Goal: Task Accomplishment & Management: Manage account settings

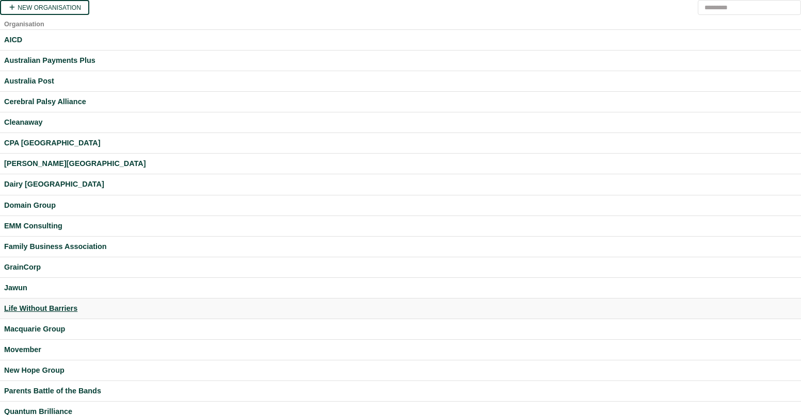
scroll to position [263, 0]
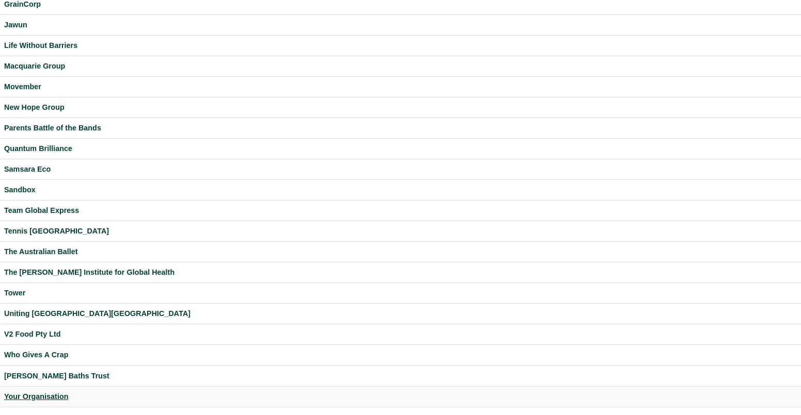
click at [46, 394] on div "Your Organisation" at bounding box center [400, 397] width 792 height 12
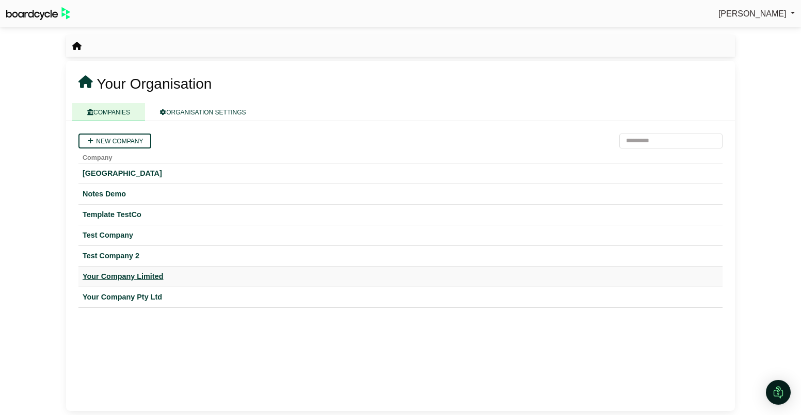
click at [157, 273] on div "Your Company Limited" at bounding box center [401, 277] width 636 height 12
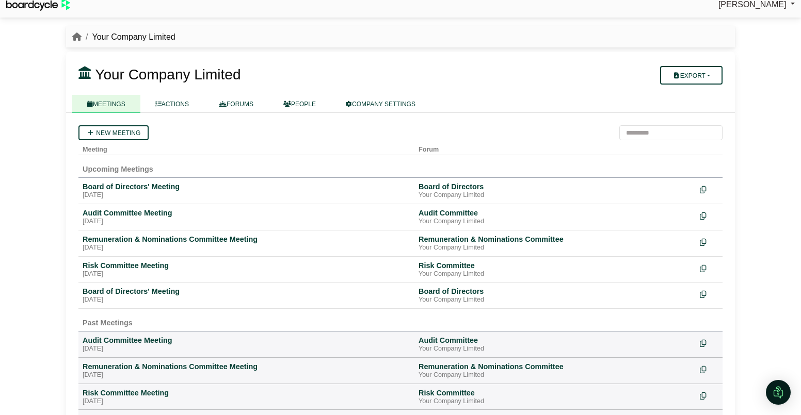
scroll to position [7, 0]
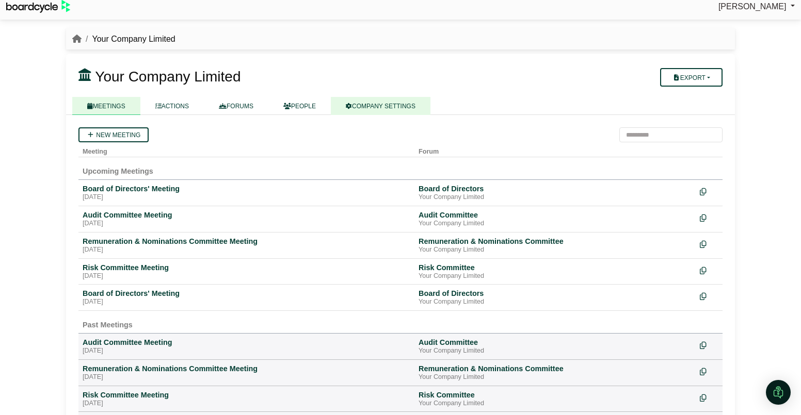
click at [403, 108] on link "COMPANY SETTINGS" at bounding box center [381, 106] width 100 height 18
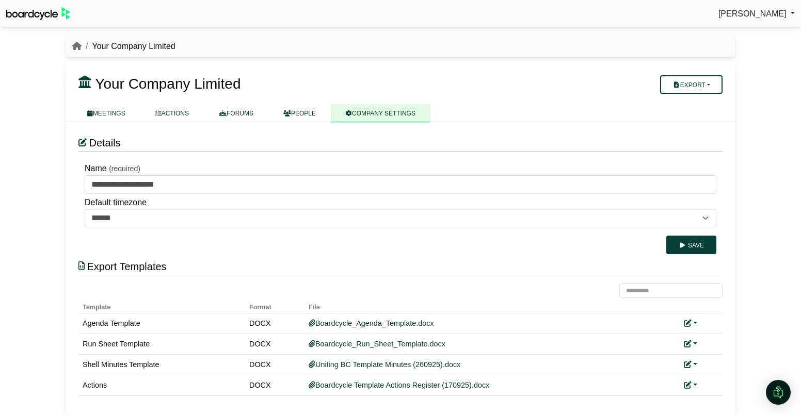
scroll to position [6, 0]
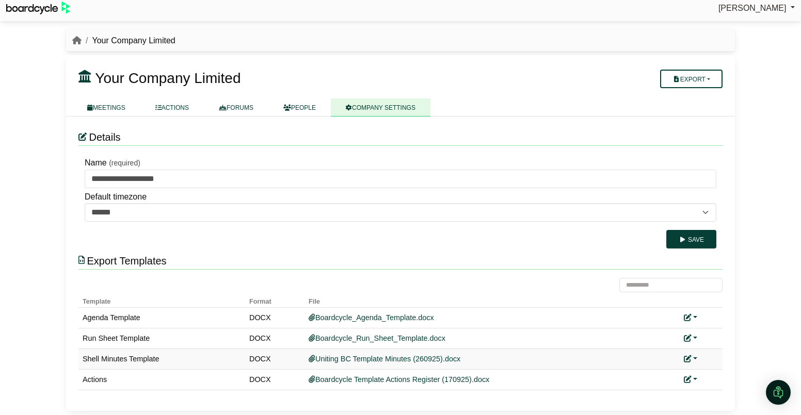
click at [695, 356] on link at bounding box center [690, 359] width 13 height 8
click at [718, 388] on button "Remove custom template" at bounding box center [736, 394] width 105 height 20
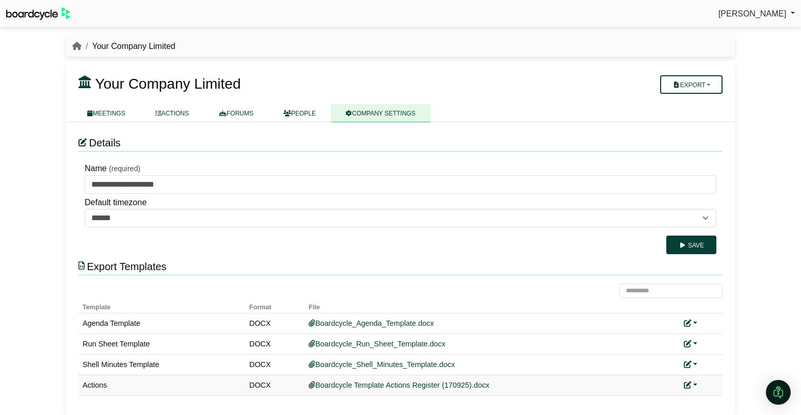
click at [694, 381] on link at bounding box center [690, 385] width 13 height 8
click at [718, 346] on link "Replace custom template" at bounding box center [736, 350] width 105 height 20
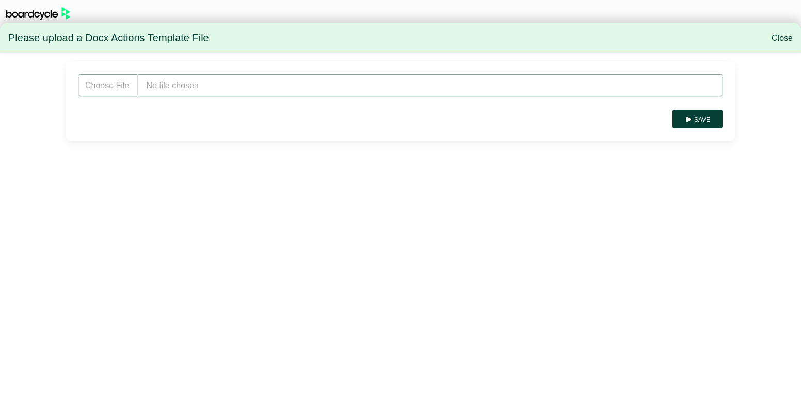
click at [211, 87] on input "file" at bounding box center [400, 85] width 644 height 23
type input "**********"
click at [703, 121] on button "Save" at bounding box center [697, 119] width 50 height 19
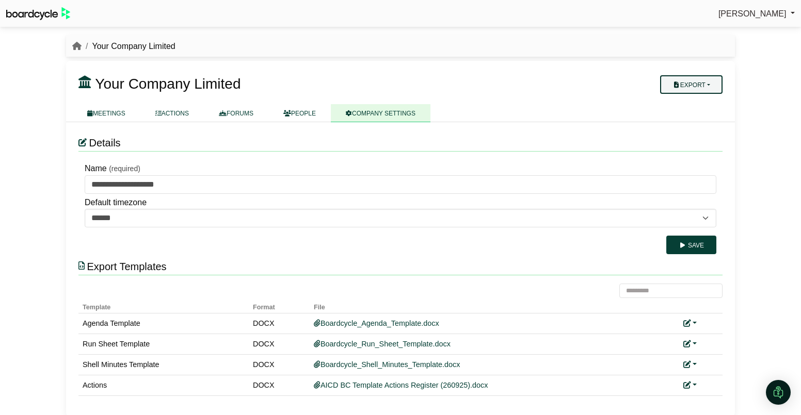
click at [718, 88] on button "Export" at bounding box center [691, 84] width 62 height 19
click at [713, 101] on link "Company Actions" at bounding box center [697, 102] width 83 height 15
click at [240, 112] on link "FORUMS" at bounding box center [236, 113] width 64 height 18
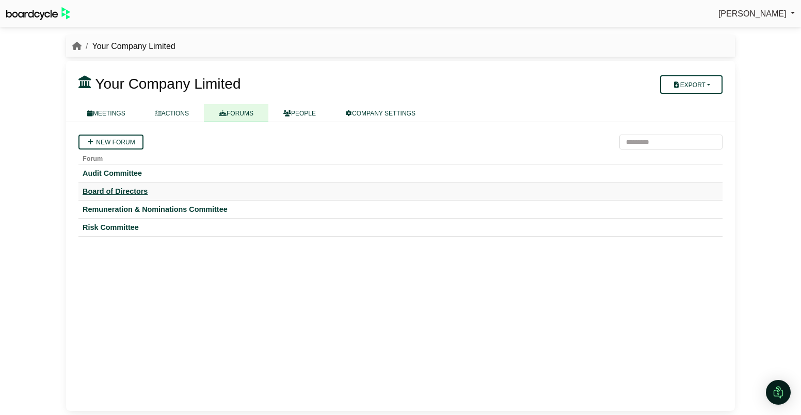
click at [139, 192] on div "Board of Directors" at bounding box center [401, 191] width 636 height 9
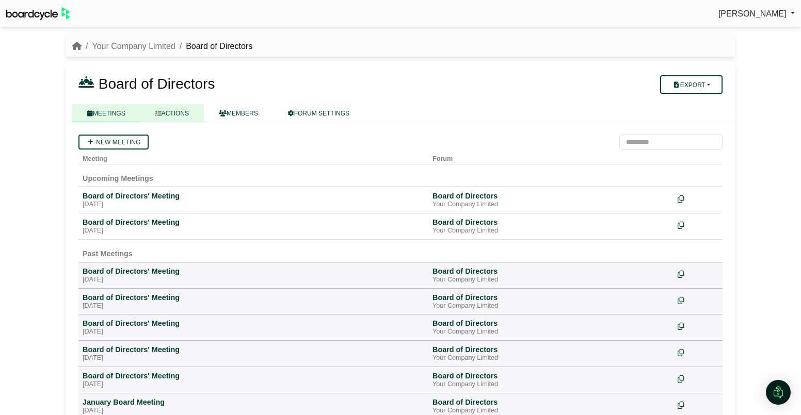
click at [177, 117] on link "ACTIONS" at bounding box center [171, 113] width 63 height 18
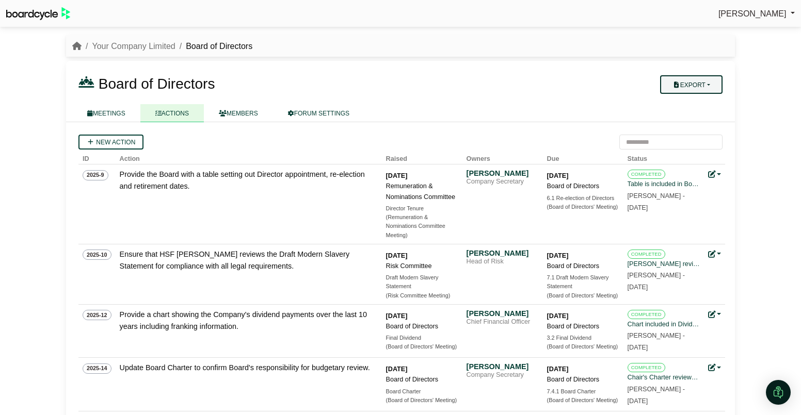
click at [704, 86] on button "Export" at bounding box center [691, 84] width 62 height 19
click at [704, 100] on link "Forum Actions" at bounding box center [697, 102] width 83 height 15
click at [510, 176] on div "[PERSON_NAME]" at bounding box center [502, 173] width 72 height 9
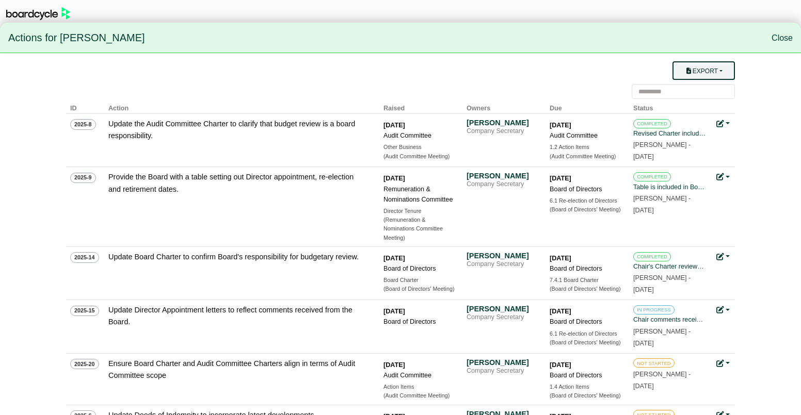
click at [713, 71] on button "Export" at bounding box center [703, 70] width 62 height 19
click at [713, 91] on link "Owner Actions" at bounding box center [710, 91] width 83 height 20
click at [564, 342] on div "(Board of Directors' Meeting)" at bounding box center [585, 342] width 72 height 9
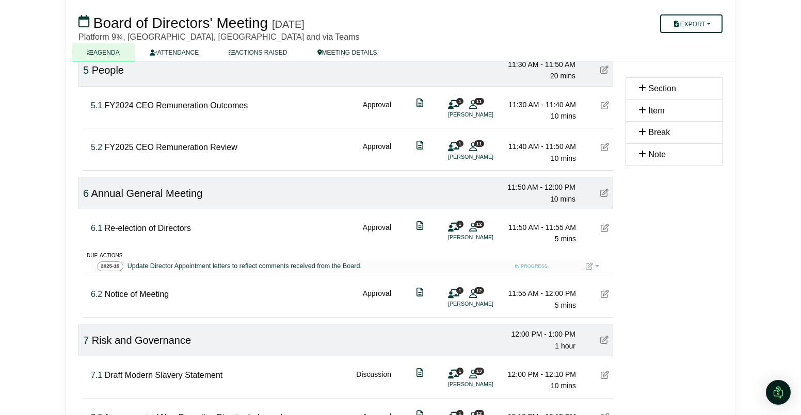
scroll to position [1203, 0]
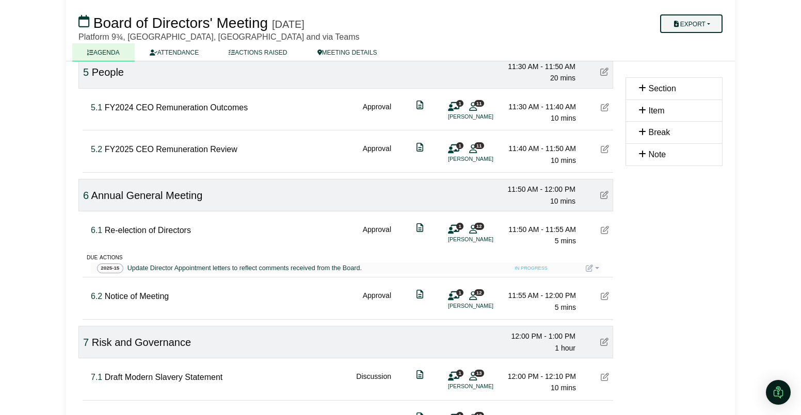
click at [712, 23] on button "Export" at bounding box center [691, 23] width 62 height 19
click at [702, 90] on link "Actions" at bounding box center [701, 87] width 90 height 15
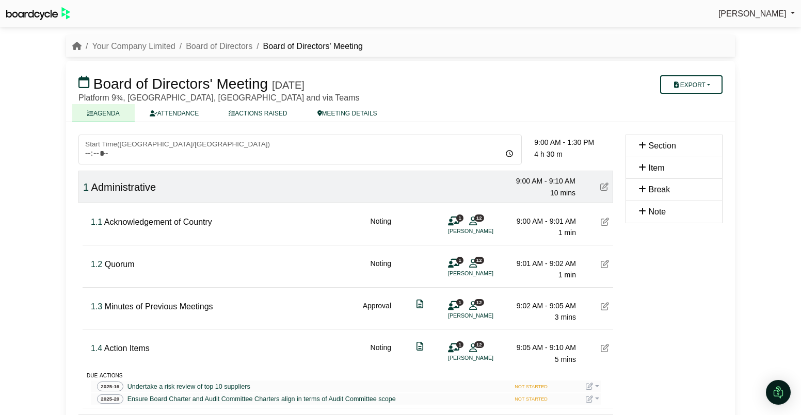
click at [432, 109] on ul "AGENDA ATTENDANCE ACTIONS RAISED MEETING DETAILS" at bounding box center [400, 113] width 656 height 18
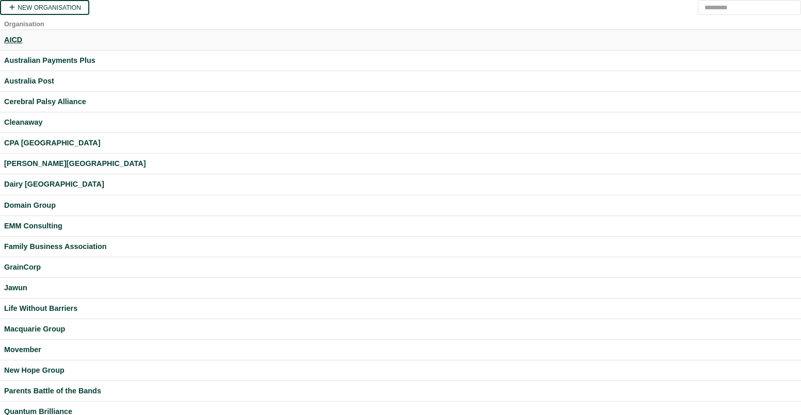
click at [11, 41] on div "AICD" at bounding box center [400, 40] width 792 height 12
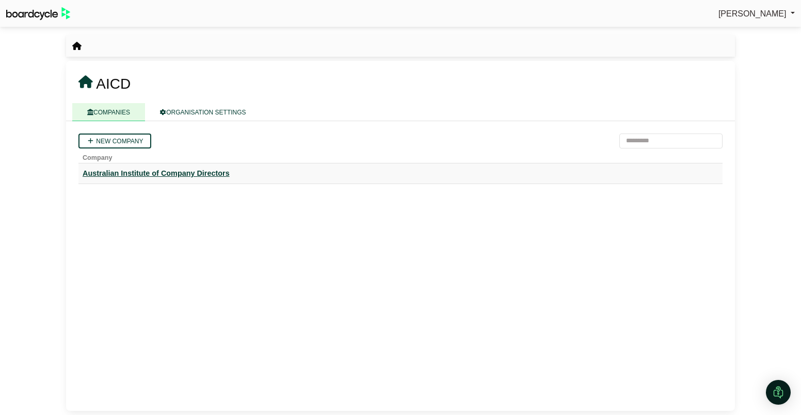
click at [140, 170] on div "Australian Institute of Company Directors" at bounding box center [401, 174] width 636 height 12
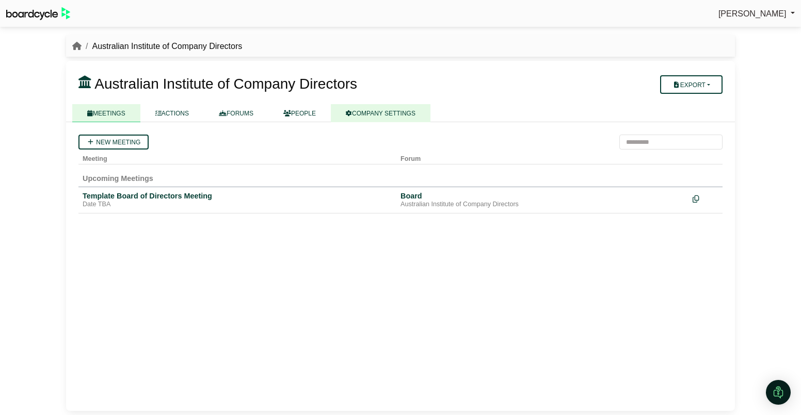
click at [371, 117] on link "COMPANY SETTINGS" at bounding box center [381, 113] width 100 height 18
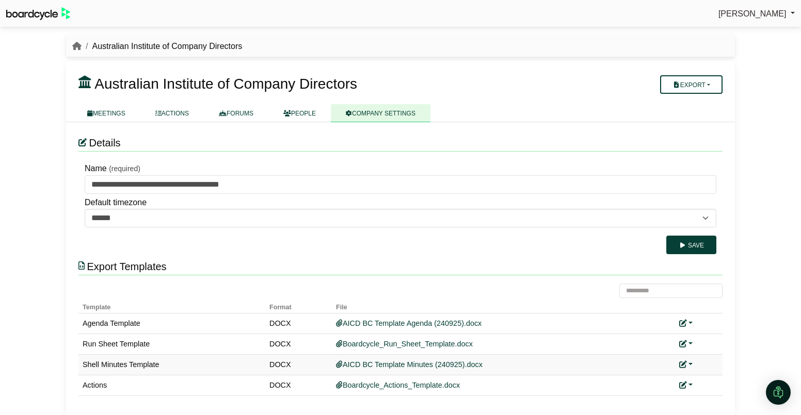
scroll to position [6, 0]
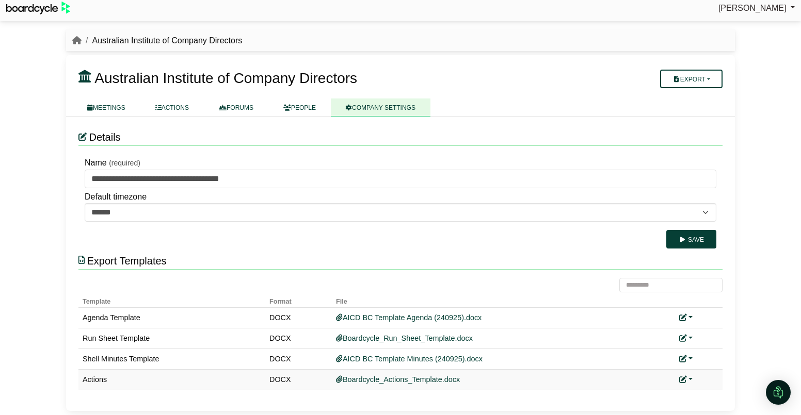
click at [688, 380] on link at bounding box center [685, 380] width 13 height 8
click at [703, 394] on link "Add custom template" at bounding box center [724, 395] width 91 height 20
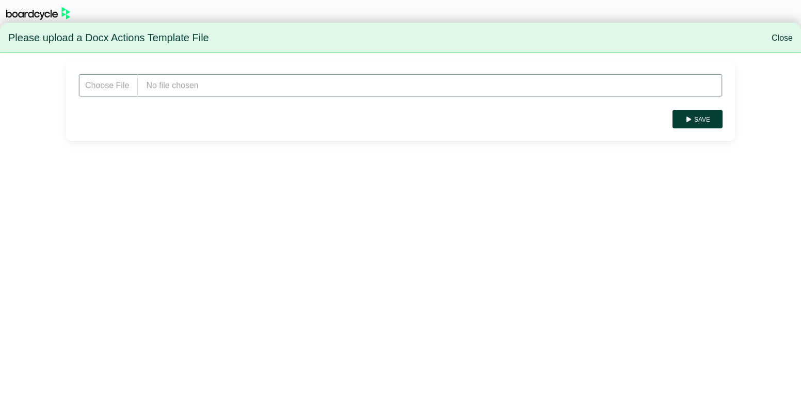
click at [192, 86] on input "file" at bounding box center [400, 85] width 644 height 23
click at [238, 85] on input "file" at bounding box center [400, 85] width 644 height 23
type input "**********"
click at [695, 117] on button "Save" at bounding box center [697, 119] width 50 height 19
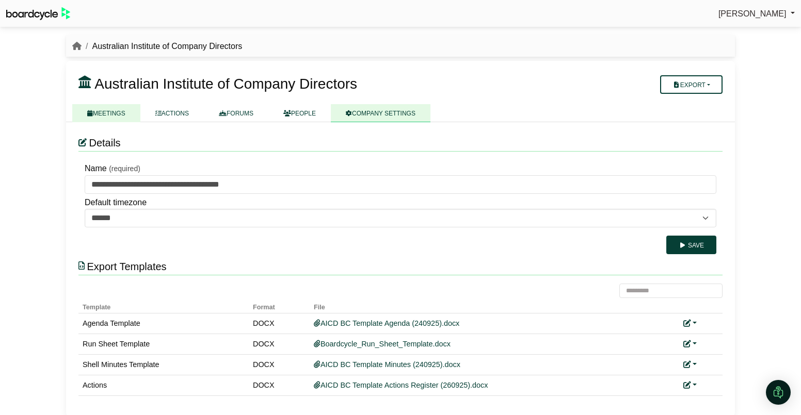
click at [116, 111] on link "MEETINGS" at bounding box center [106, 113] width 68 height 18
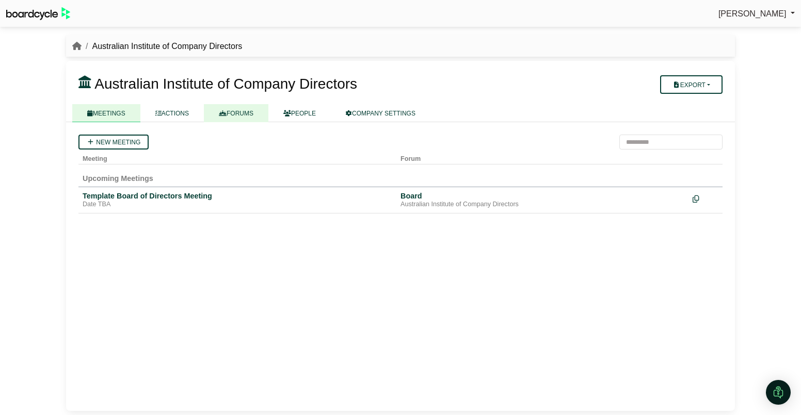
click at [232, 113] on link "FORUMS" at bounding box center [236, 113] width 64 height 18
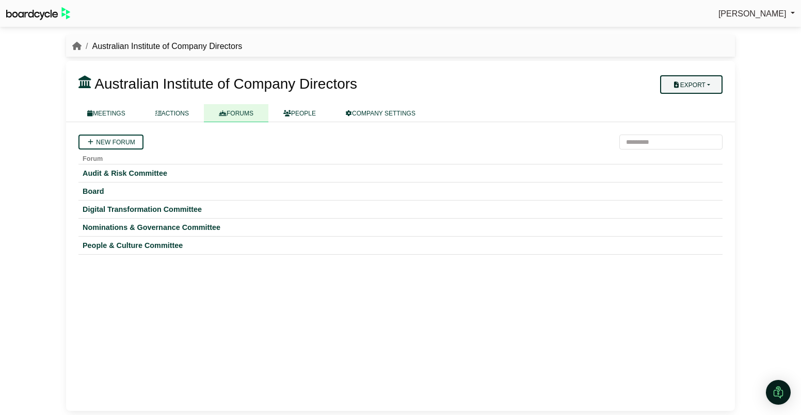
click at [703, 81] on button "Export" at bounding box center [691, 84] width 62 height 19
click at [705, 96] on link "Company Actions" at bounding box center [697, 102] width 83 height 15
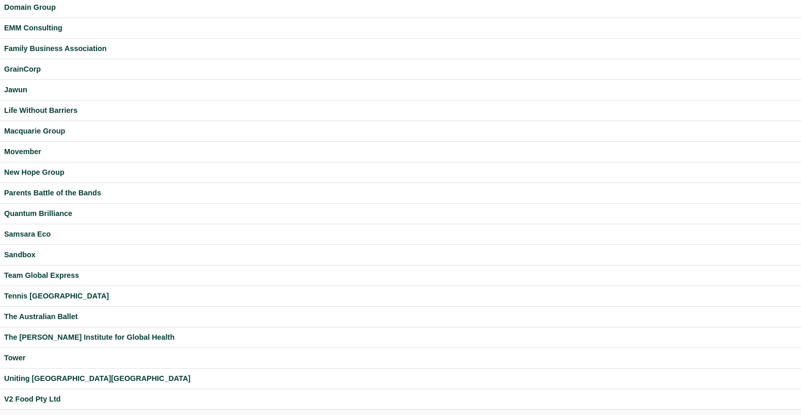
scroll to position [263, 0]
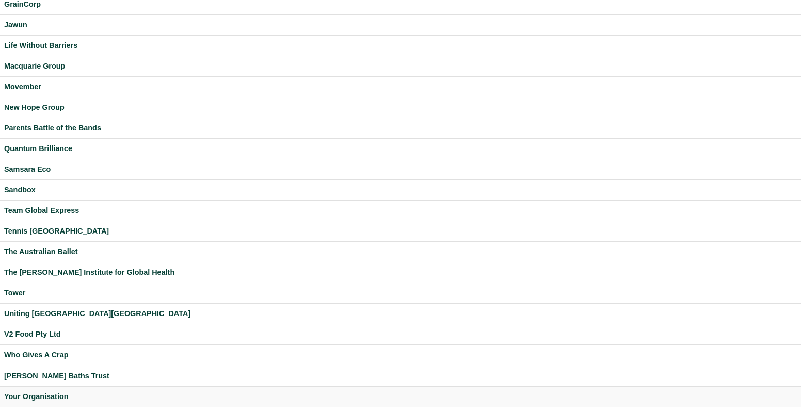
click at [46, 393] on div "Your Organisation" at bounding box center [400, 397] width 792 height 12
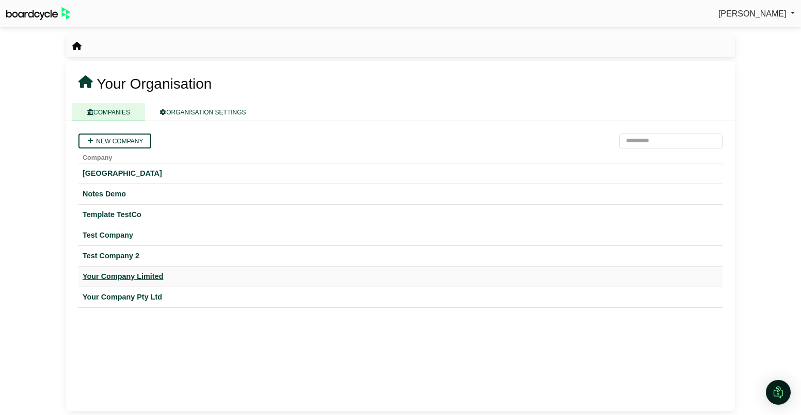
click at [142, 277] on div "Your Company Limited" at bounding box center [401, 277] width 636 height 12
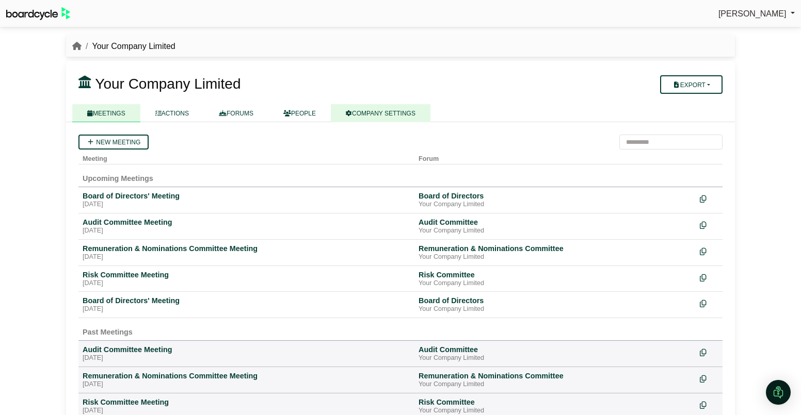
click at [363, 114] on link "COMPANY SETTINGS" at bounding box center [381, 113] width 100 height 18
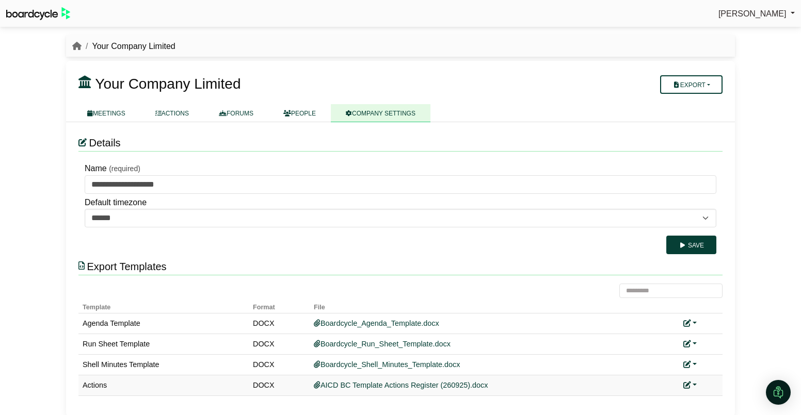
click at [695, 385] on link at bounding box center [689, 385] width 13 height 8
click at [722, 356] on link "Replace custom template" at bounding box center [735, 350] width 105 height 20
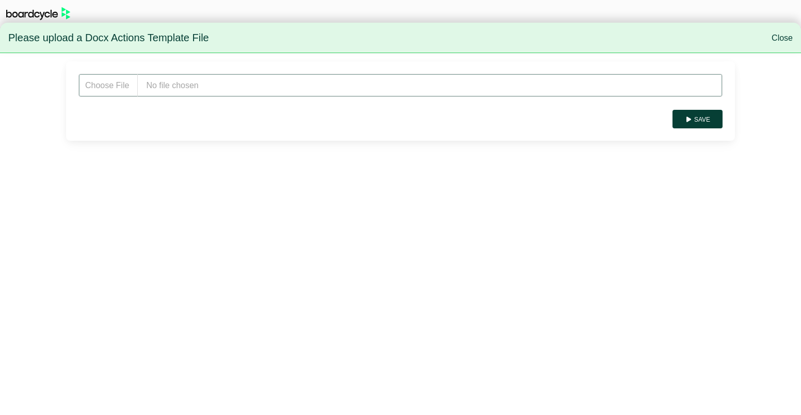
click at [214, 85] on input "file" at bounding box center [400, 85] width 644 height 23
click at [158, 86] on input "file" at bounding box center [400, 85] width 644 height 23
type input "**********"
click at [704, 121] on button "Save" at bounding box center [697, 119] width 50 height 19
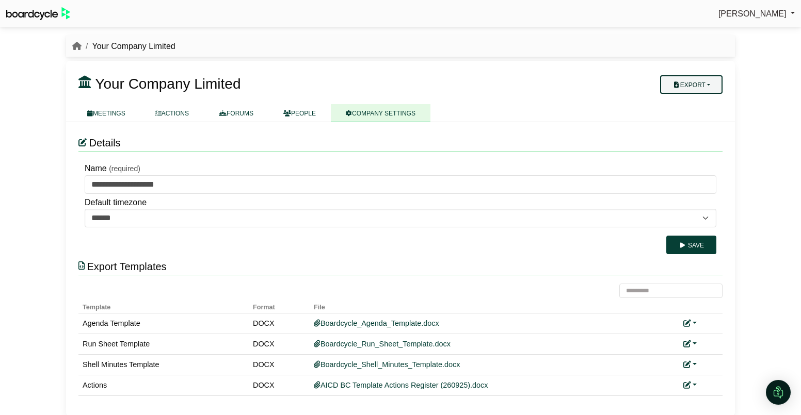
click at [705, 82] on button "Export" at bounding box center [691, 84] width 62 height 19
click at [707, 98] on link "Company Actions" at bounding box center [697, 102] width 83 height 15
click at [694, 386] on link at bounding box center [689, 385] width 13 height 8
click at [722, 352] on link "Replace custom template" at bounding box center [735, 350] width 105 height 20
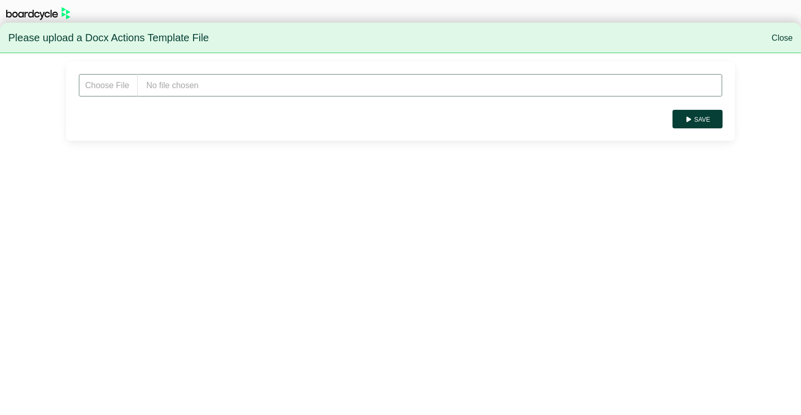
click at [230, 89] on input "file" at bounding box center [400, 85] width 644 height 23
click at [191, 86] on input "file" at bounding box center [400, 85] width 644 height 23
type input "**********"
click at [694, 118] on button "Save" at bounding box center [697, 119] width 50 height 19
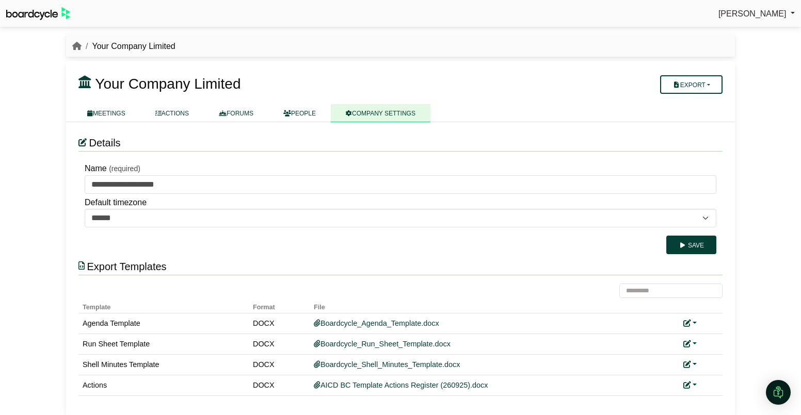
click at [539, 73] on div "Your Company Limited Export Company Actions MEETINGS ACTIONS FORUMS" at bounding box center [400, 91] width 669 height 61
click at [709, 85] on button "Export" at bounding box center [691, 84] width 62 height 19
click at [708, 99] on link "Company Actions" at bounding box center [697, 102] width 83 height 15
click at [116, 115] on link "MEETINGS" at bounding box center [106, 113] width 68 height 18
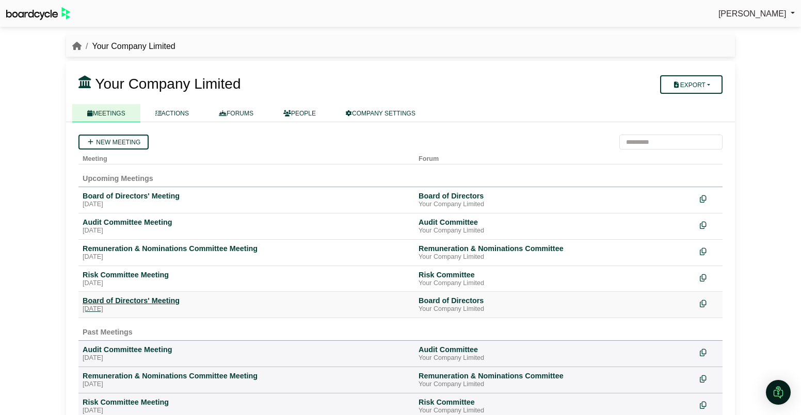
click at [138, 302] on div "Board of Directors' Meeting" at bounding box center [247, 300] width 328 height 9
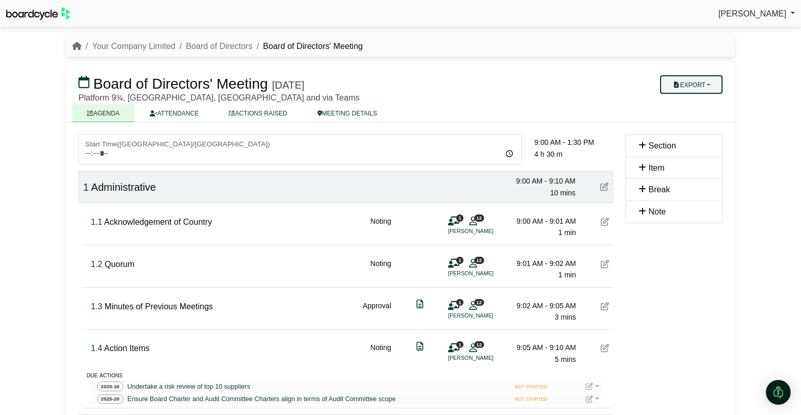
click at [705, 87] on button "Export" at bounding box center [691, 84] width 62 height 19
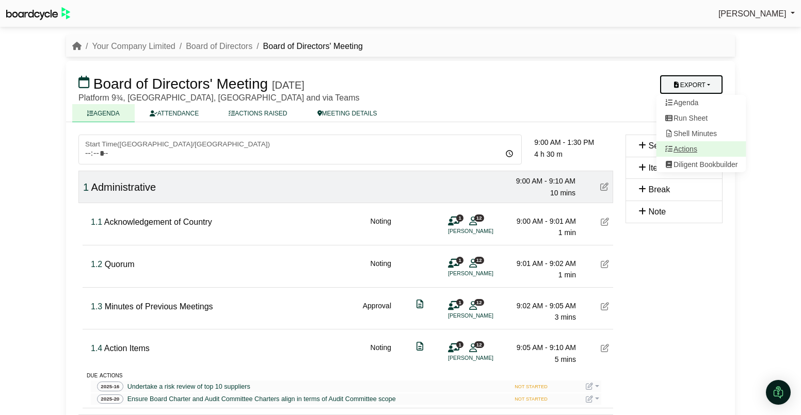
click at [698, 145] on link "Actions" at bounding box center [701, 148] width 90 height 15
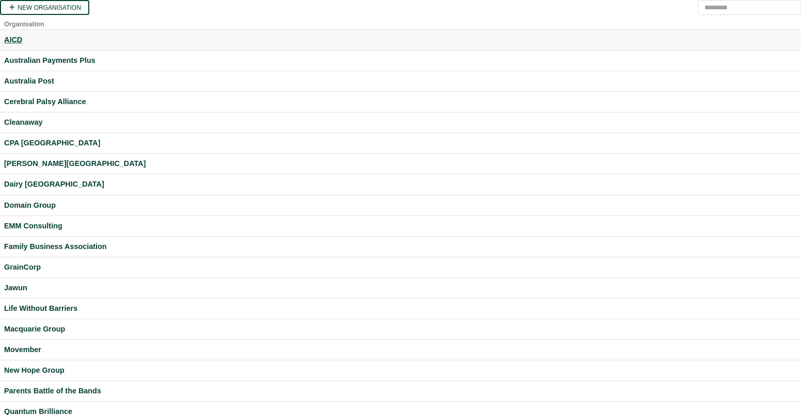
click at [16, 36] on div "AICD" at bounding box center [400, 40] width 792 height 12
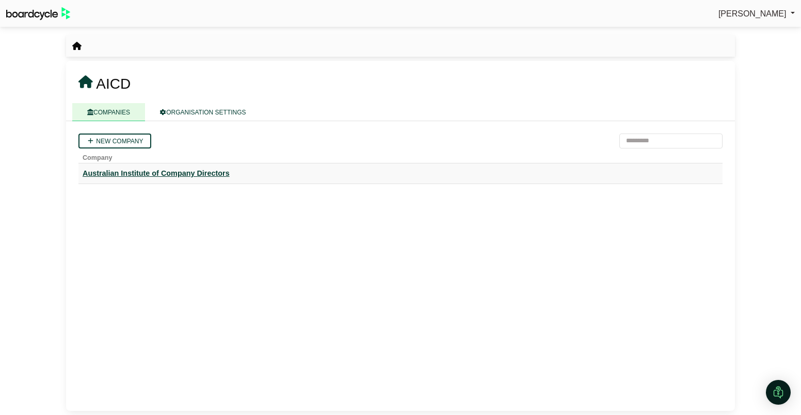
click at [158, 170] on div "Australian Institute of Company Directors" at bounding box center [401, 174] width 636 height 12
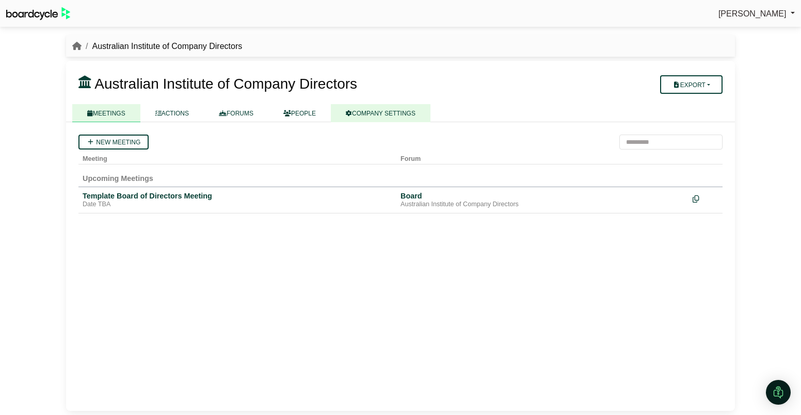
click at [394, 109] on link "COMPANY SETTINGS" at bounding box center [381, 113] width 100 height 18
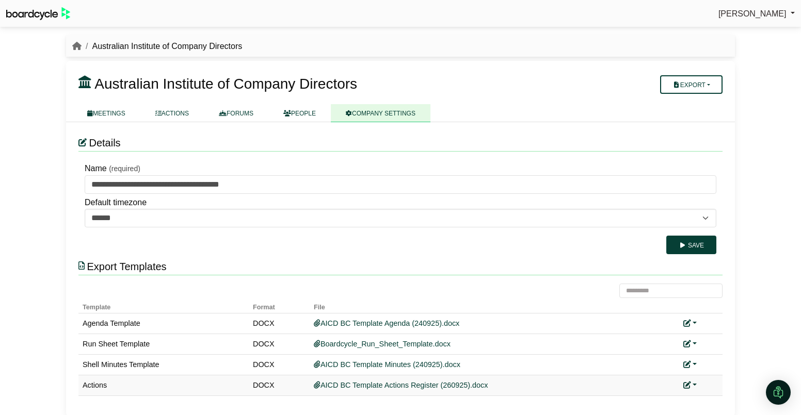
click at [686, 385] on icon at bounding box center [686, 385] width 7 height 7
click at [715, 355] on link "Replace custom template" at bounding box center [735, 350] width 105 height 20
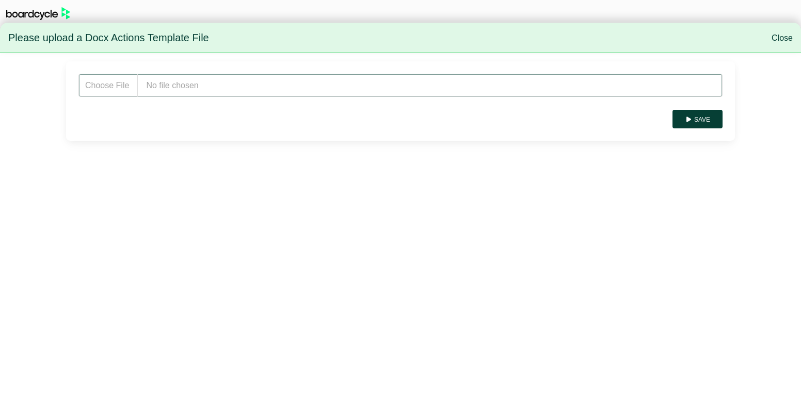
click at [188, 82] on input "file" at bounding box center [400, 85] width 644 height 23
type input "**********"
click at [711, 120] on button "Save" at bounding box center [697, 119] width 50 height 19
